Goal: Find specific page/section: Find specific page/section

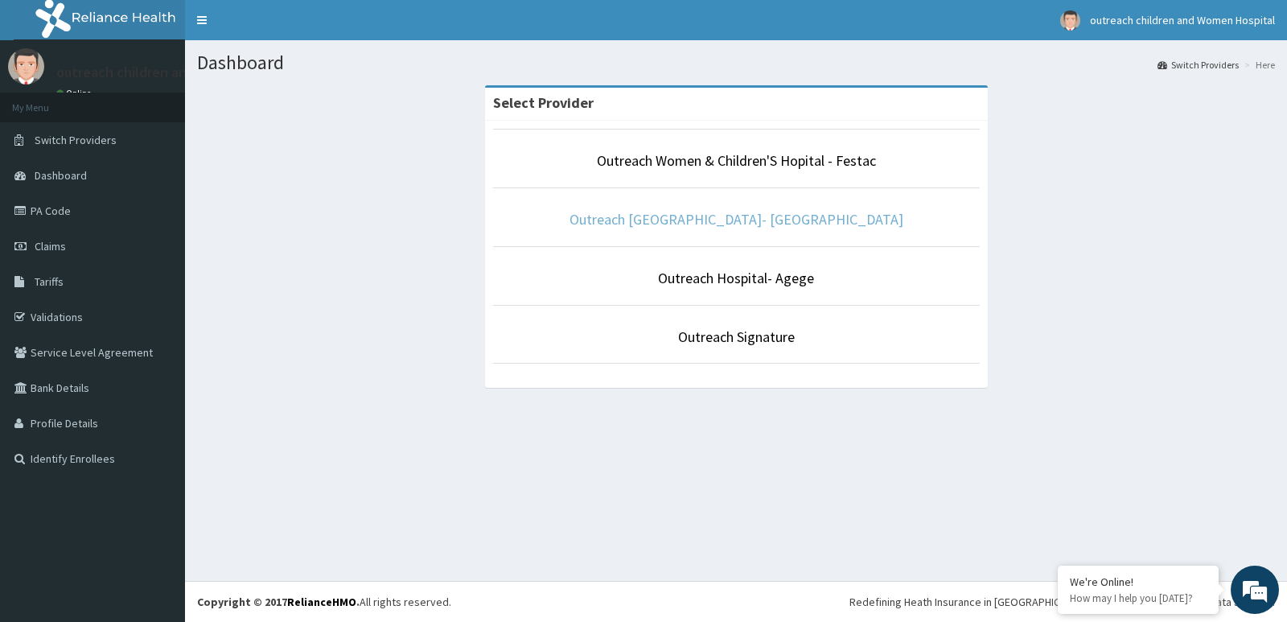
click at [684, 212] on link "Outreach [GEOGRAPHIC_DATA]- [GEOGRAPHIC_DATA]" at bounding box center [736, 219] width 334 height 18
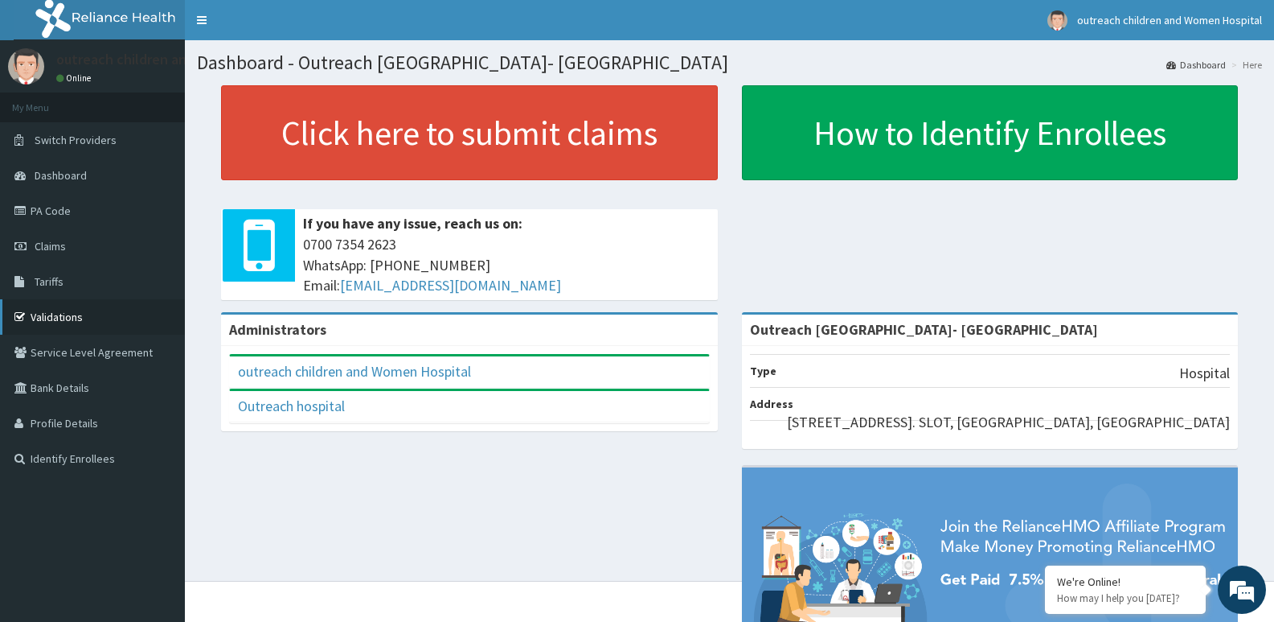
click at [104, 322] on link "Validations" at bounding box center [92, 316] width 185 height 35
